Goal: Information Seeking & Learning: Learn about a topic

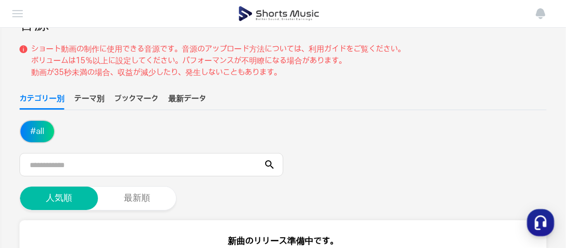
scroll to position [146, 0]
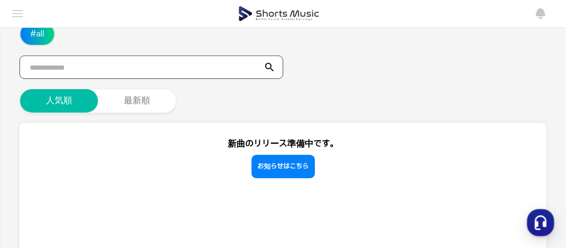
click at [201, 68] on input "text" at bounding box center [151, 67] width 264 height 23
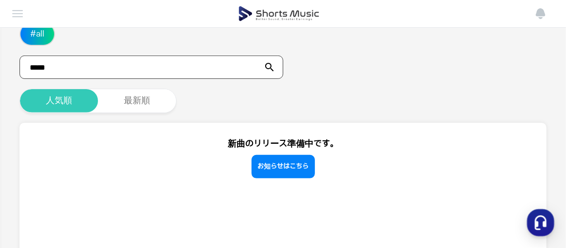
type input "*****"
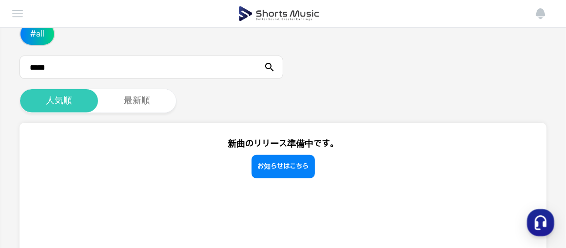
click at [81, 102] on button "人気順" at bounding box center [59, 100] width 78 height 23
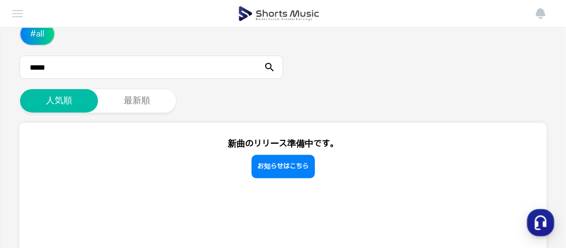
scroll to position [97, 0]
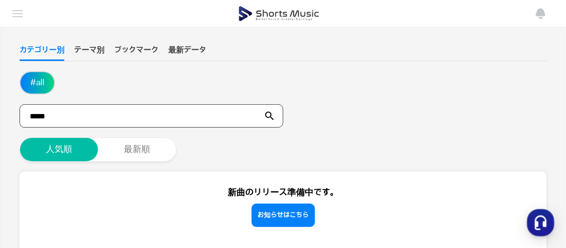
drag, startPoint x: 32, startPoint y: 116, endPoint x: 81, endPoint y: 107, distance: 50.1
click at [35, 115] on input "*****" at bounding box center [151, 115] width 264 height 23
click at [70, 116] on input "*****" at bounding box center [151, 115] width 264 height 23
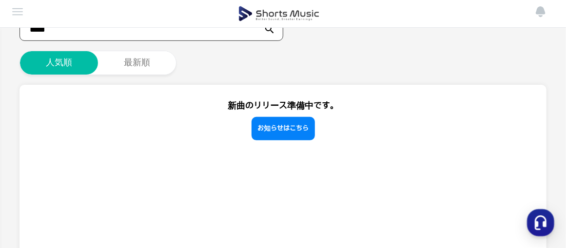
scroll to position [87, 0]
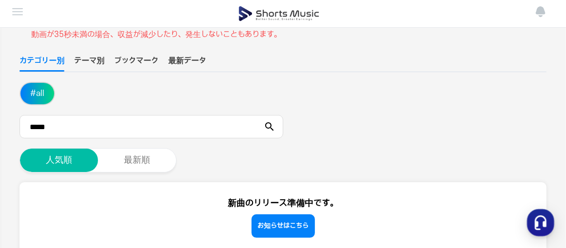
click at [269, 125] on icon at bounding box center [270, 127] width 12 height 12
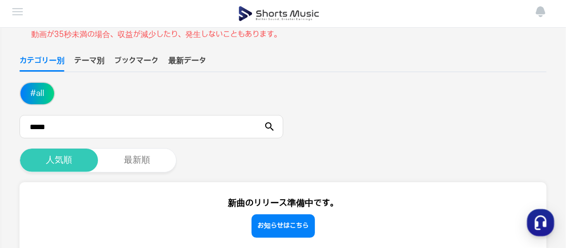
click at [76, 154] on button "人気順" at bounding box center [59, 160] width 78 height 23
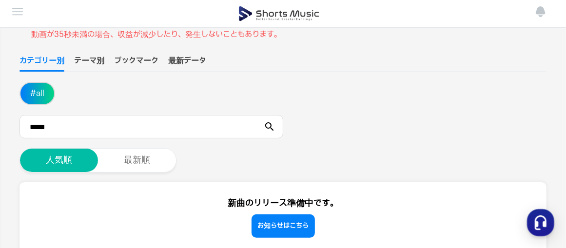
click at [101, 61] on button "テーマ別" at bounding box center [89, 63] width 30 height 17
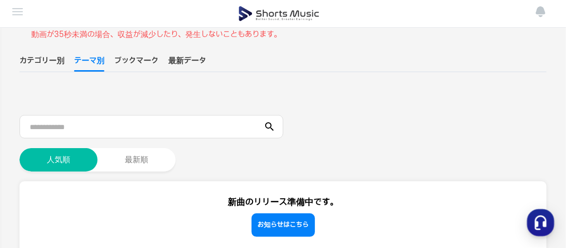
click at [58, 57] on button "カテゴリー別" at bounding box center [41, 63] width 45 height 17
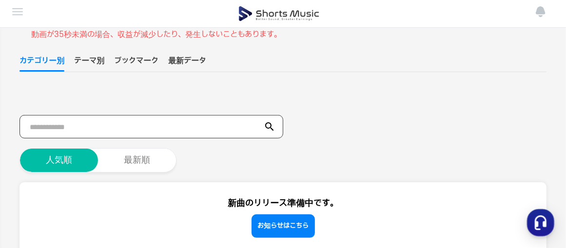
click at [81, 123] on input "text" at bounding box center [151, 126] width 264 height 23
type input "******"
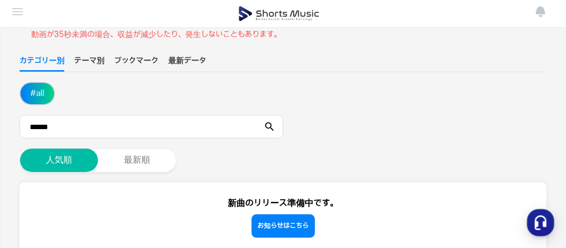
click at [267, 125] on icon at bounding box center [270, 127] width 12 height 12
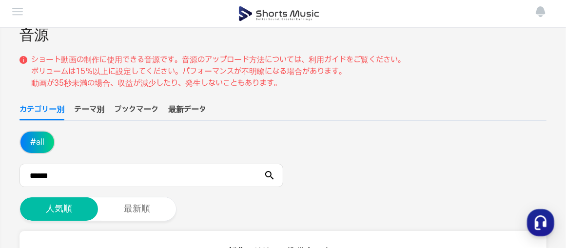
scroll to position [0, 0]
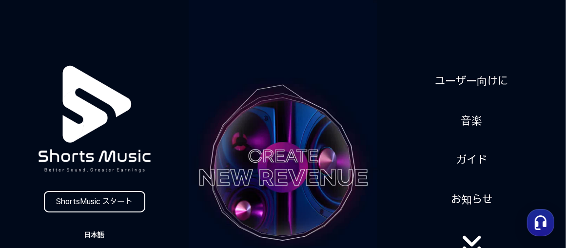
click at [95, 233] on button "日本語" at bounding box center [94, 235] width 47 height 14
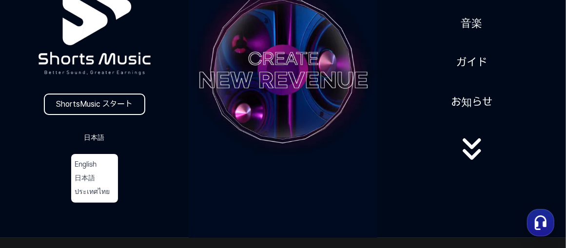
scroll to position [49, 0]
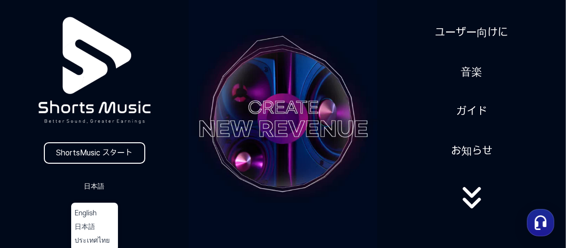
click at [471, 204] on button at bounding box center [283, 124] width 566 height 248
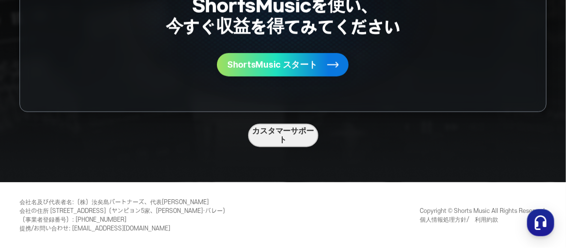
scroll to position [2483, 0]
